Goal: Task Accomplishment & Management: Complete application form

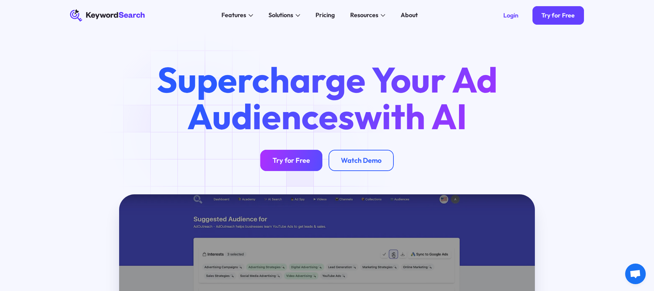
click at [297, 169] on link "Try for Free" at bounding box center [291, 161] width 62 height 22
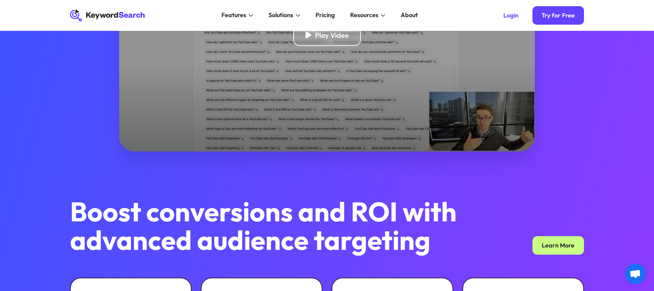
scroll to position [239, 0]
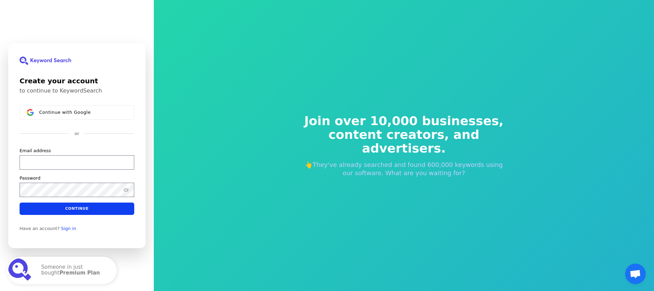
scroll to position [8, 0]
